Goal: Task Accomplishment & Management: Manage account settings

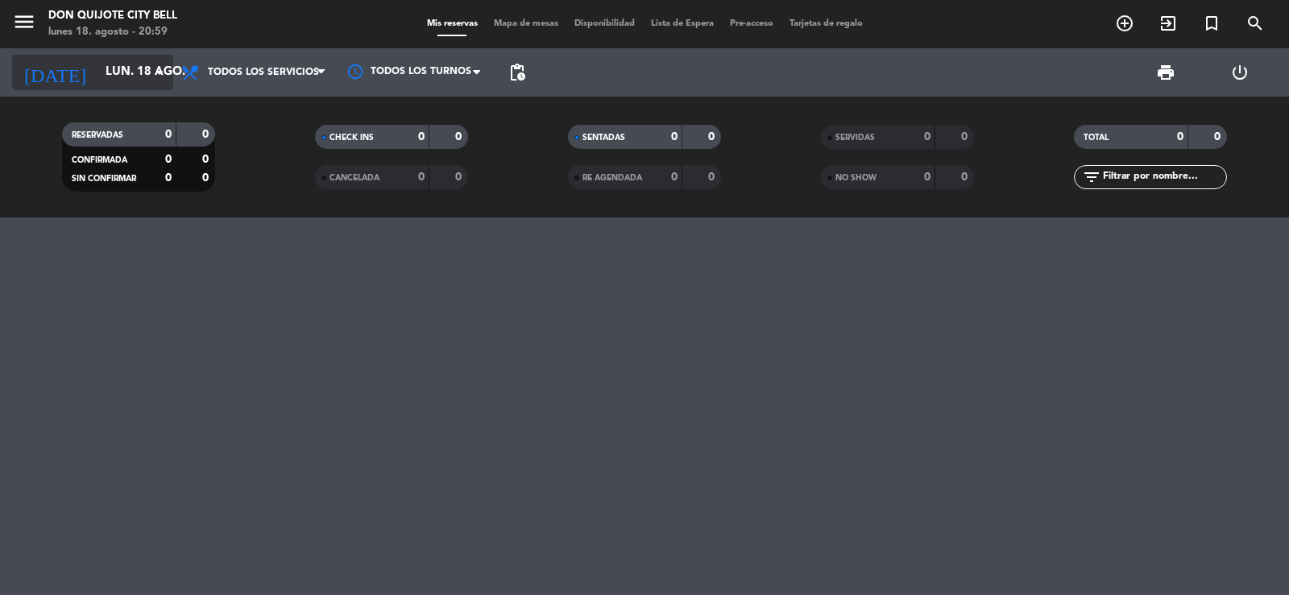
click at [153, 63] on icon "arrow_drop_down" at bounding box center [159, 72] width 19 height 19
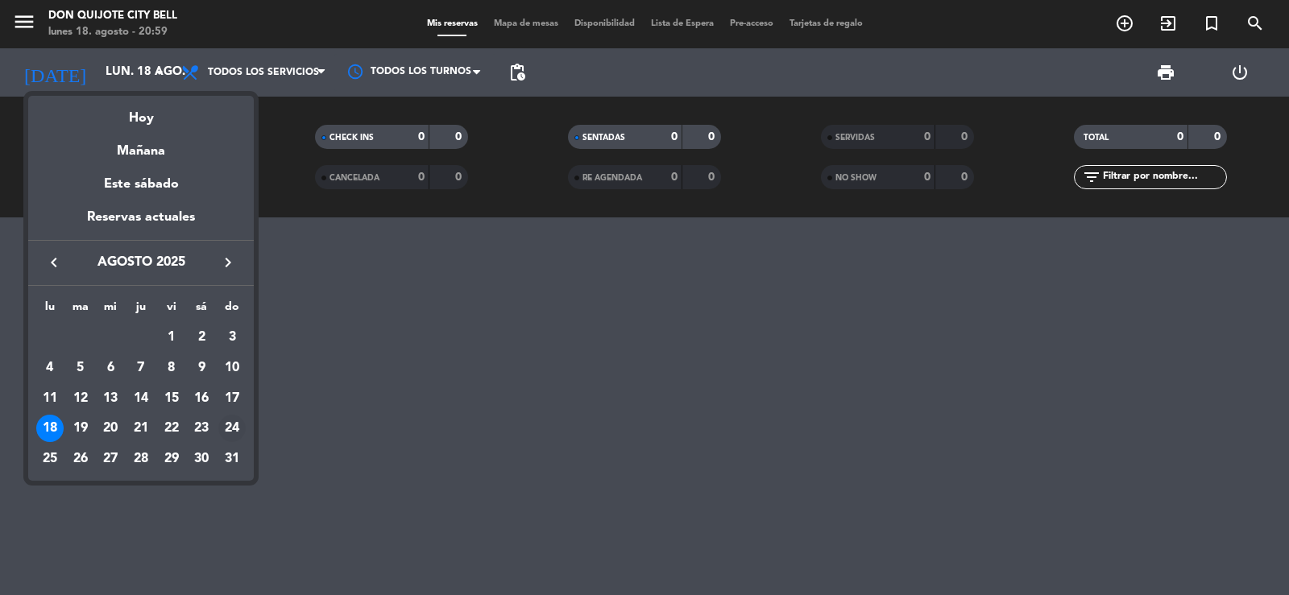
click at [229, 434] on div "24" at bounding box center [231, 428] width 27 height 27
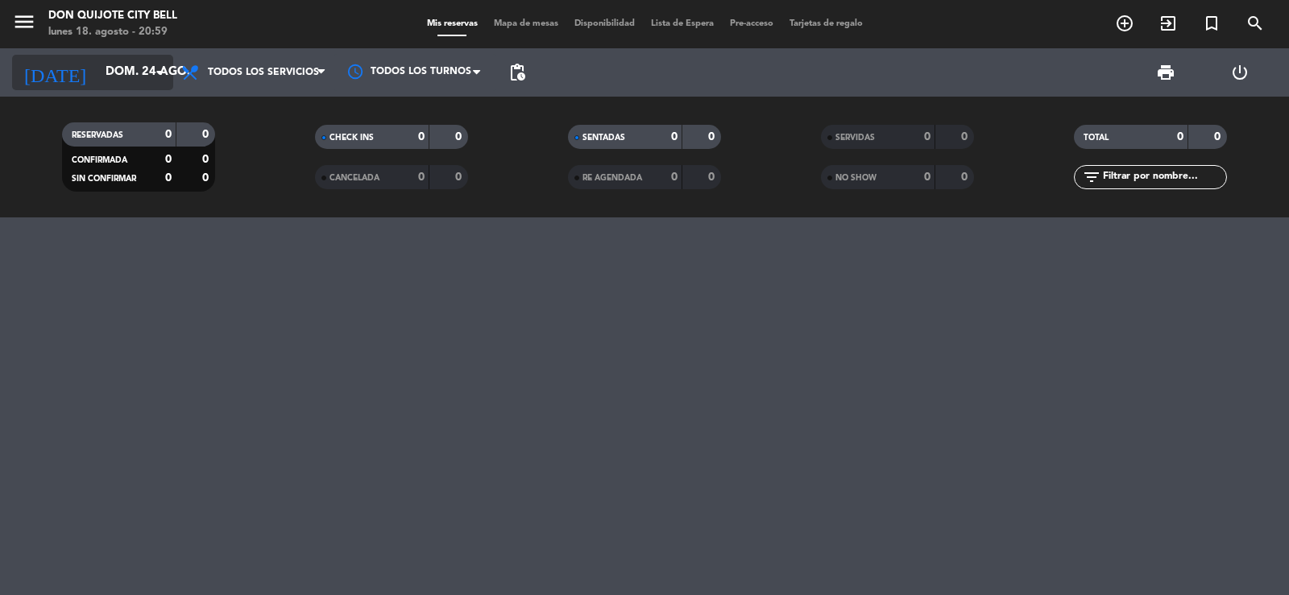
click at [153, 66] on icon "arrow_drop_down" at bounding box center [159, 72] width 19 height 19
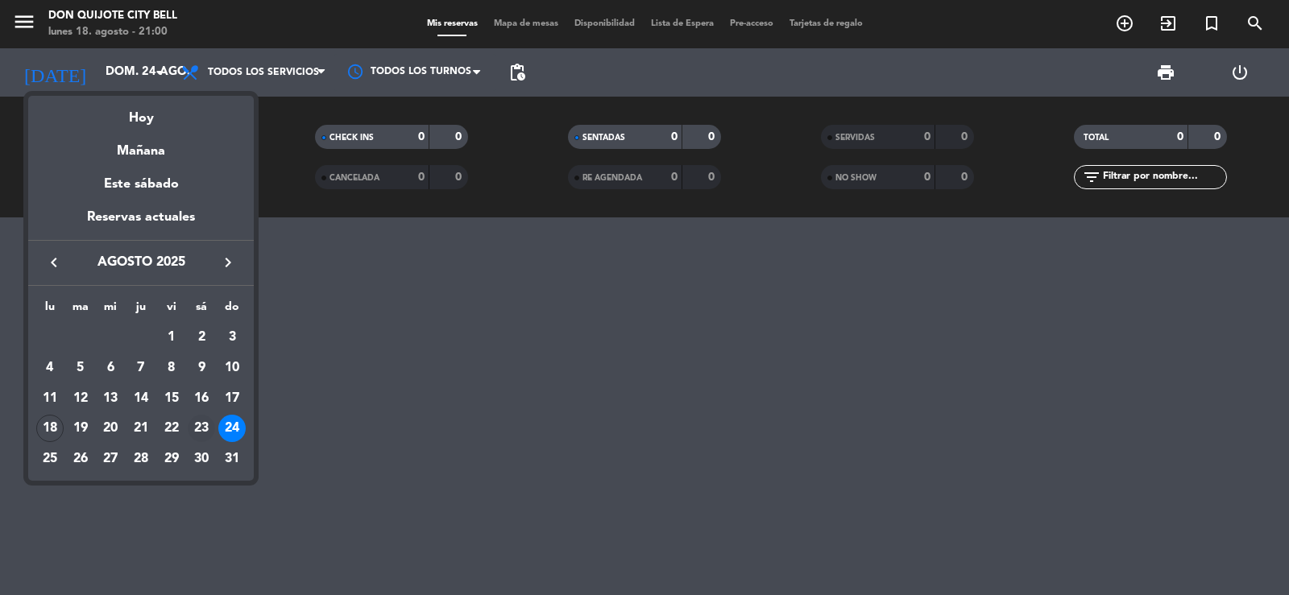
click at [214, 425] on div "23" at bounding box center [201, 428] width 27 height 27
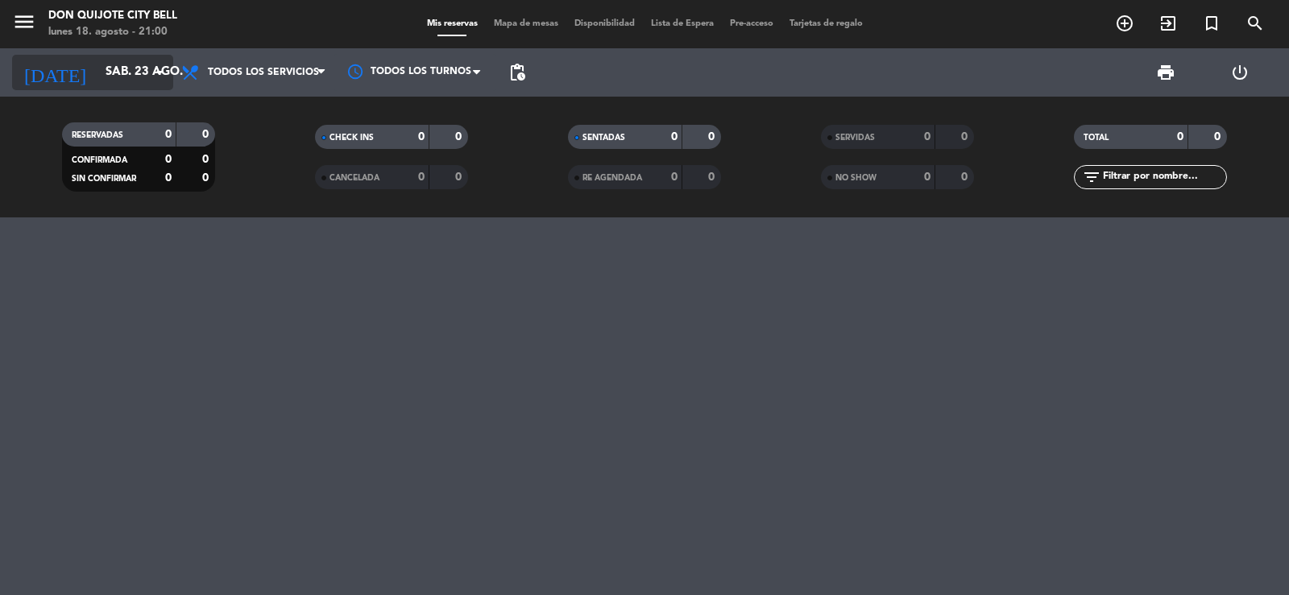
click at [131, 73] on input "sáb. 23 ago." at bounding box center [176, 72] width 156 height 31
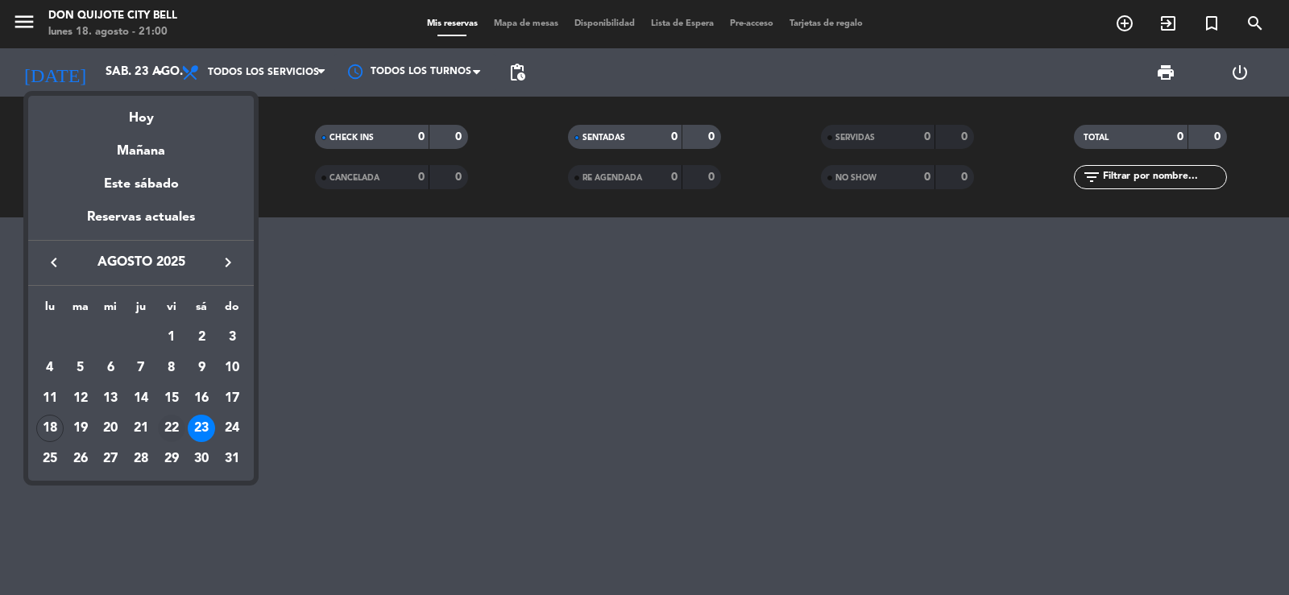
click at [171, 433] on div "22" at bounding box center [171, 428] width 27 height 27
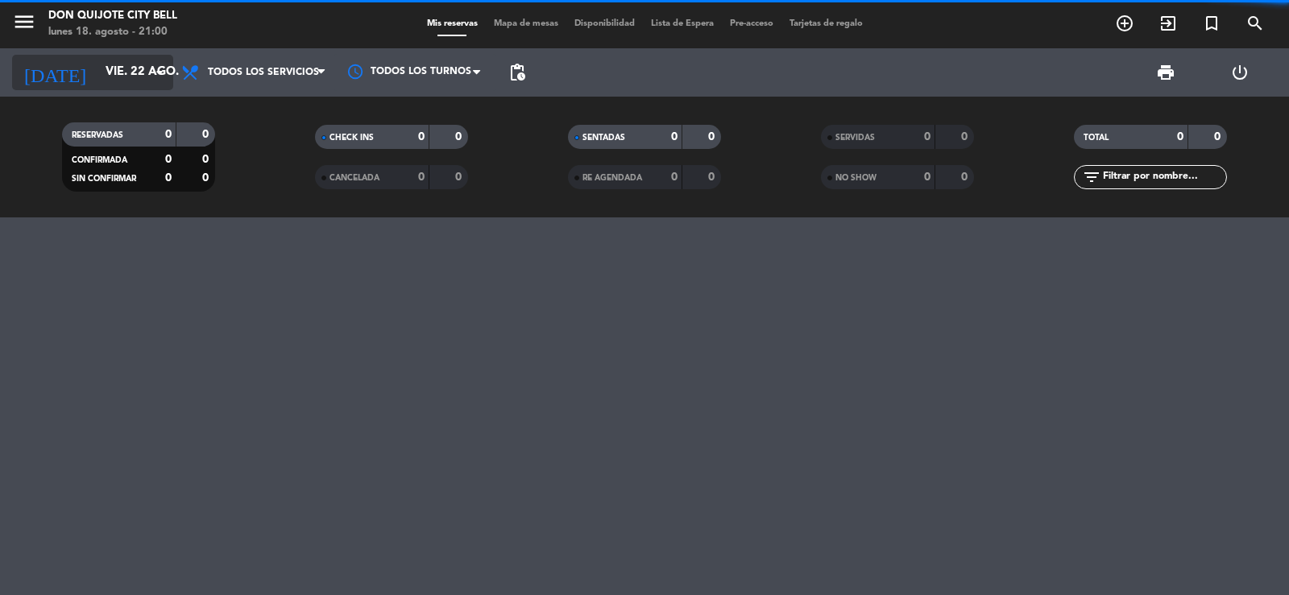
click at [127, 68] on input "vie. 22 ago." at bounding box center [176, 72] width 156 height 31
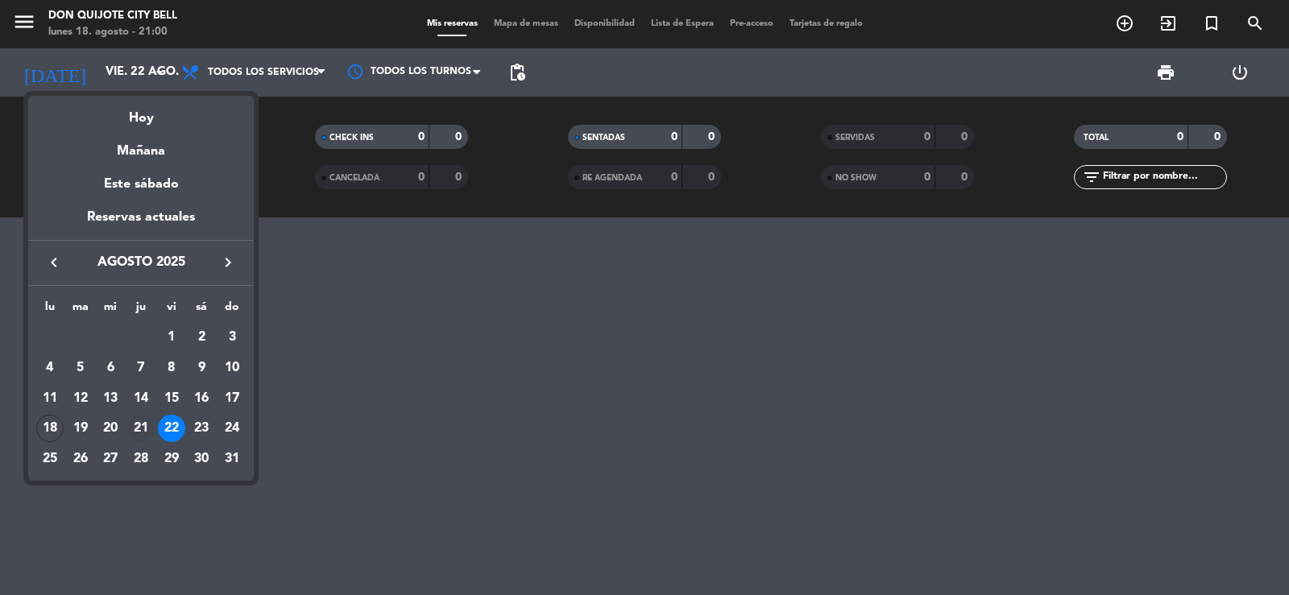
click at [132, 428] on div "21" at bounding box center [140, 428] width 27 height 27
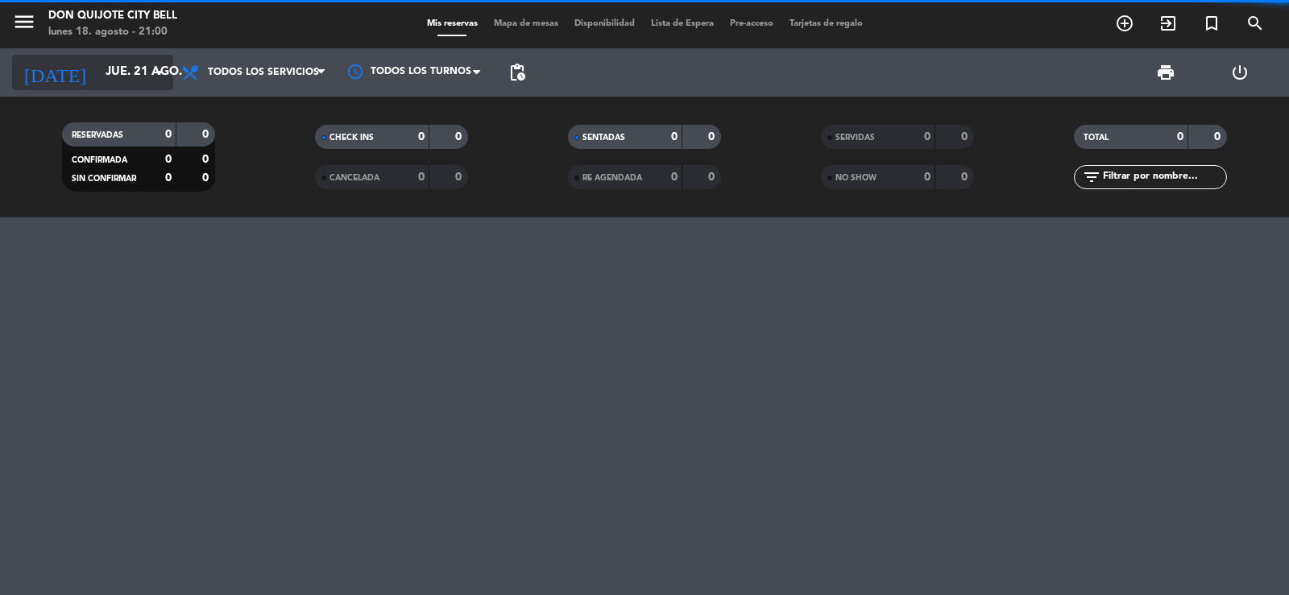
click at [121, 79] on input "jue. 21 ago." at bounding box center [176, 72] width 156 height 31
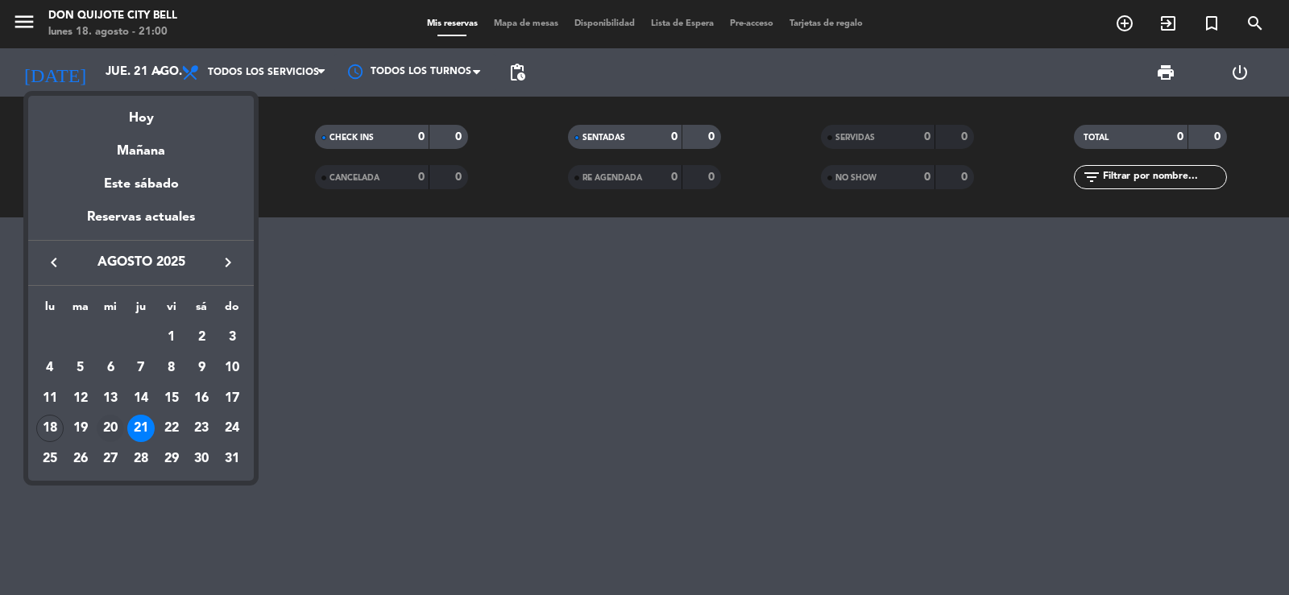
click at [110, 419] on div "20" at bounding box center [110, 428] width 27 height 27
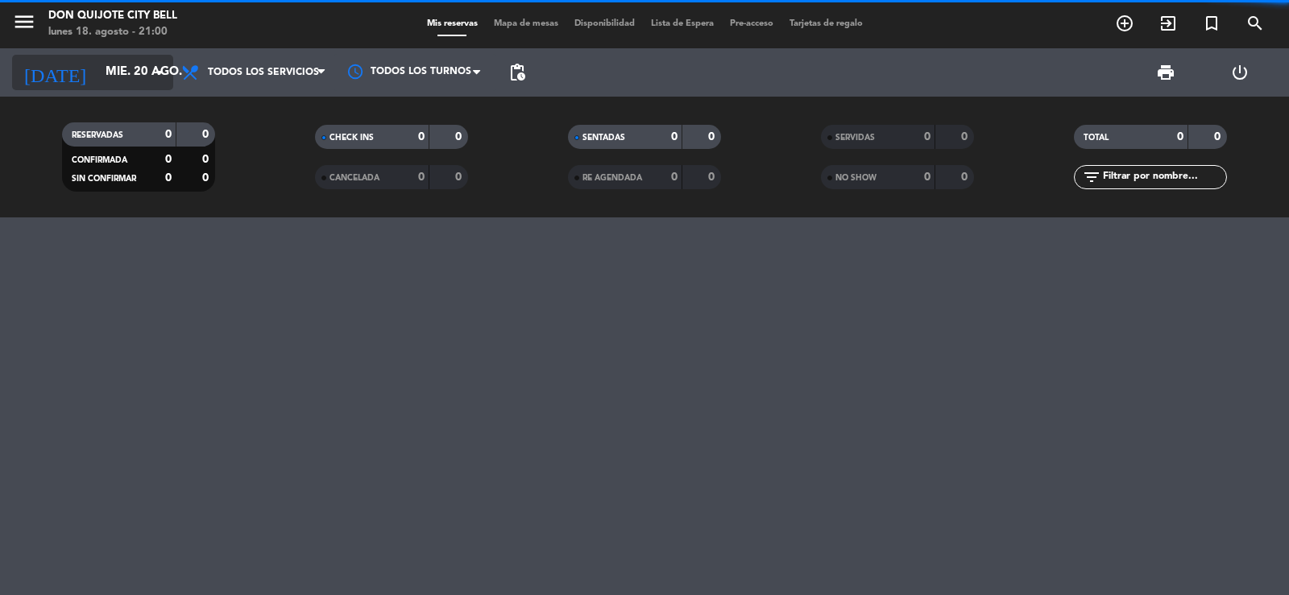
click at [114, 73] on input "mié. 20 ago." at bounding box center [176, 72] width 156 height 31
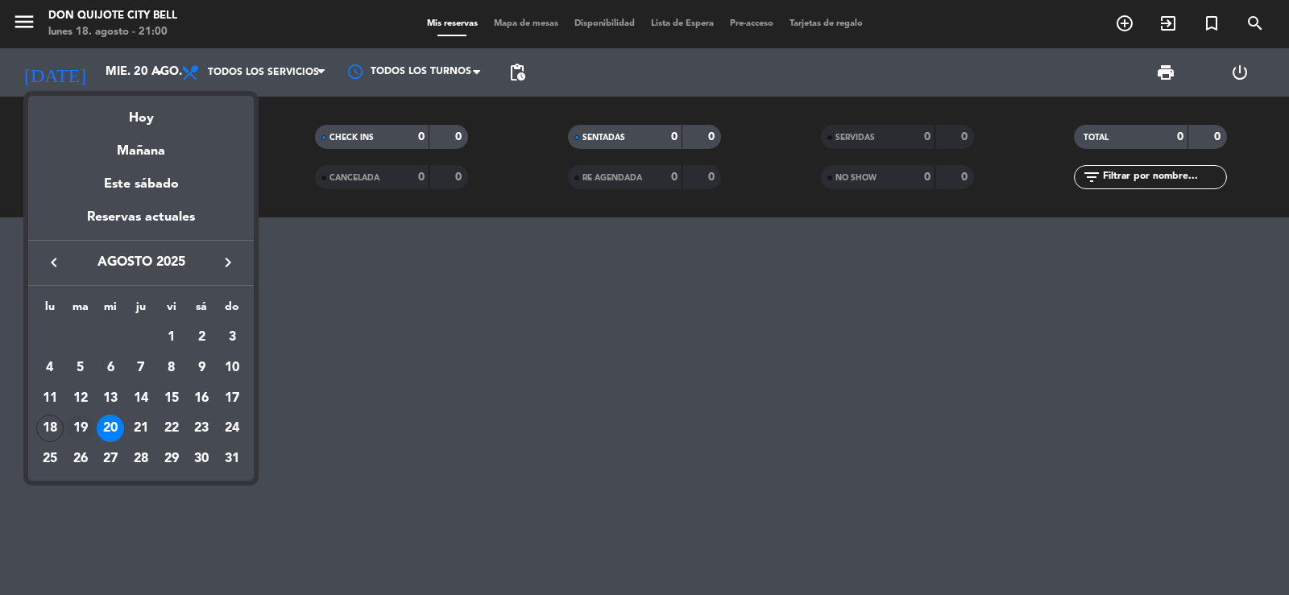
click at [77, 428] on div "19" at bounding box center [80, 428] width 27 height 27
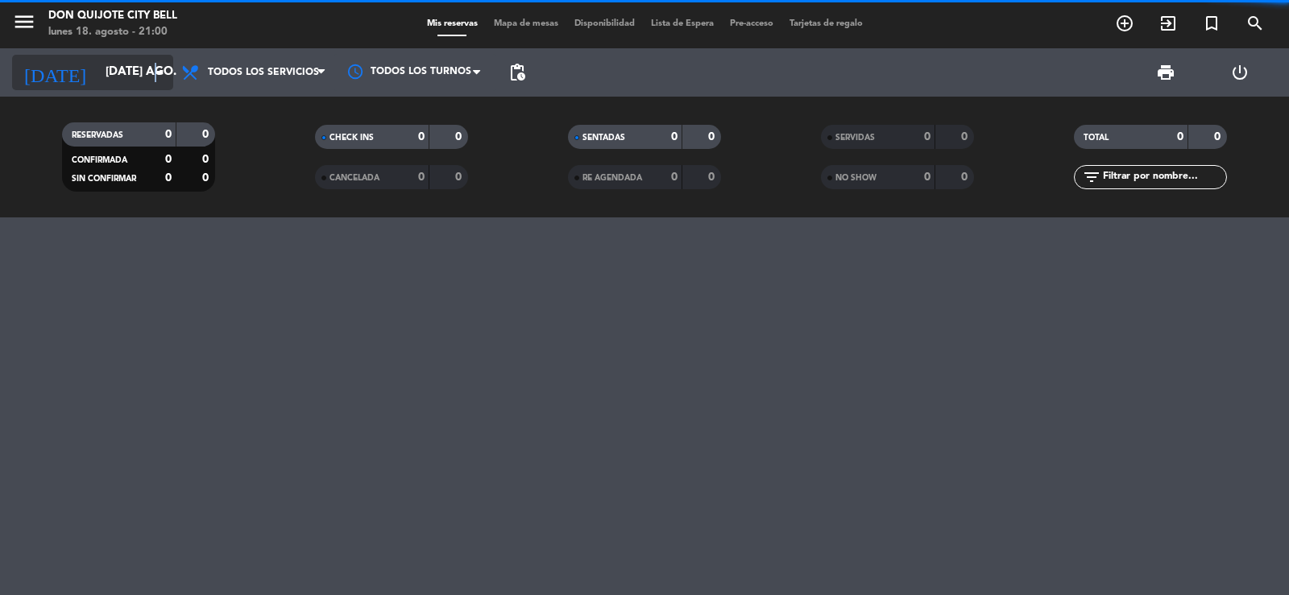
click at [156, 72] on icon "arrow_drop_down" at bounding box center [159, 72] width 19 height 19
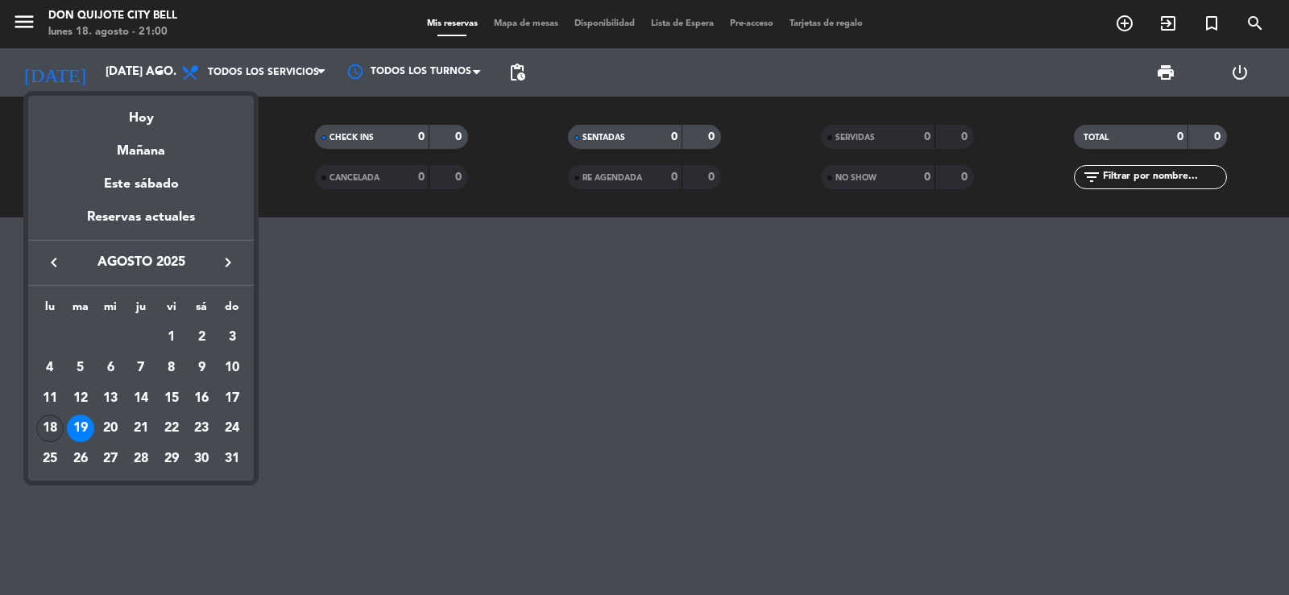
click at [46, 422] on div "18" at bounding box center [49, 428] width 27 height 27
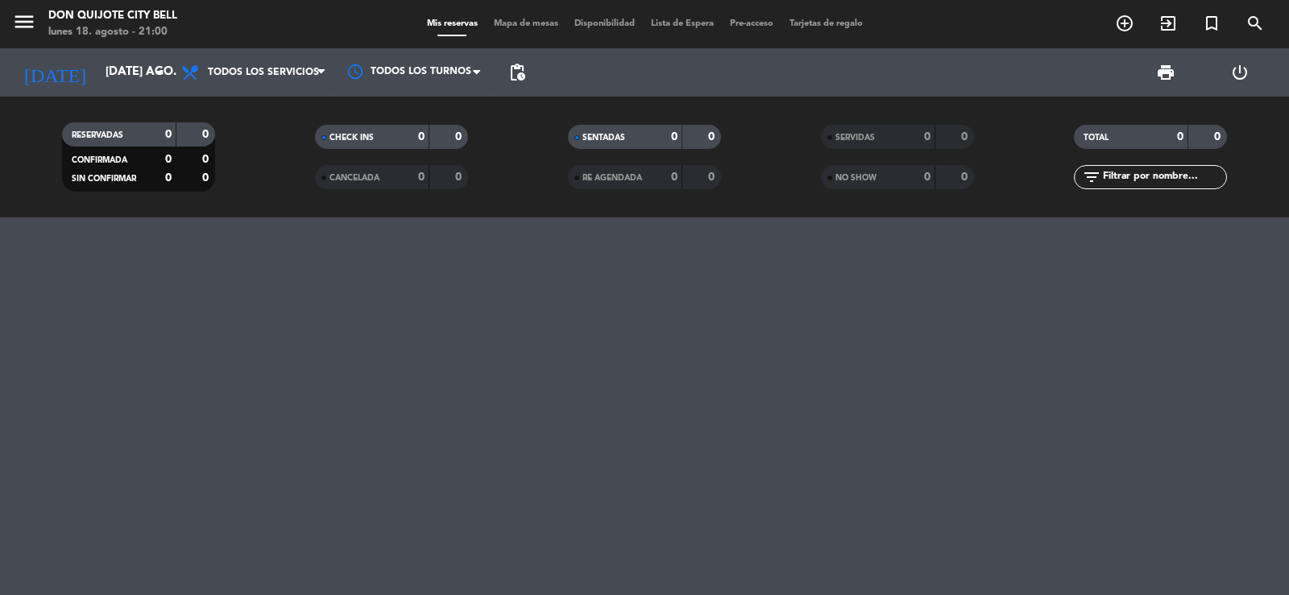
type input "lun. 18 ago."
